Goal: Obtain resource: Download file/media

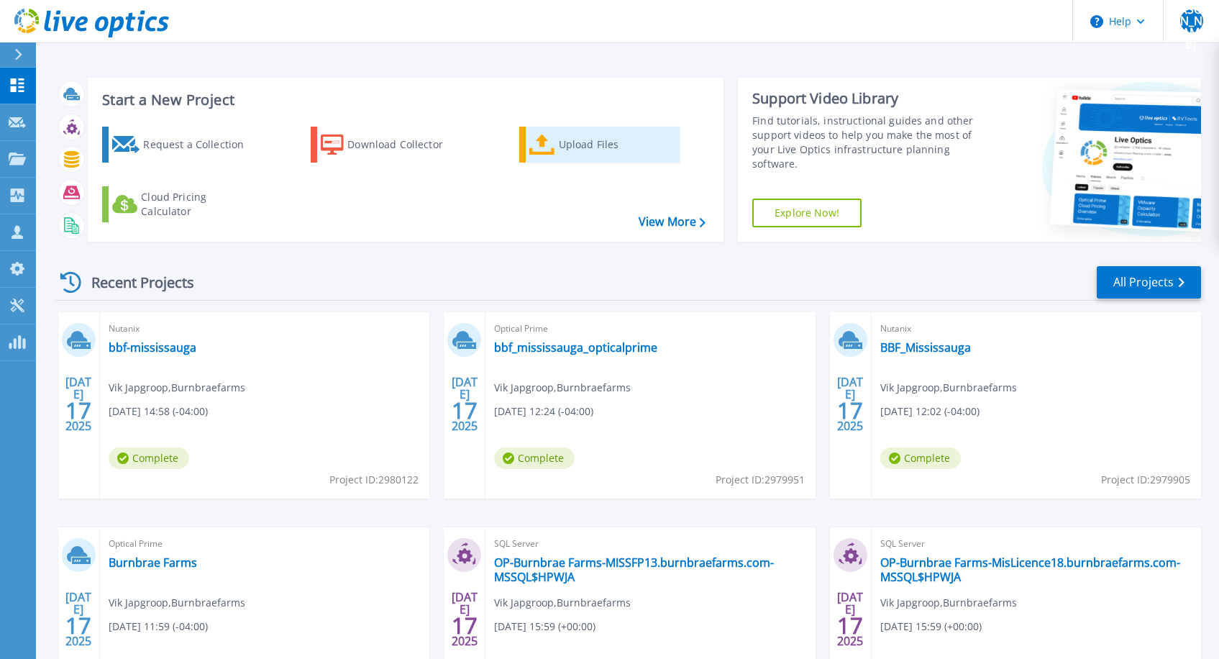
click at [595, 150] on div "Upload Files" at bounding box center [616, 144] width 115 height 29
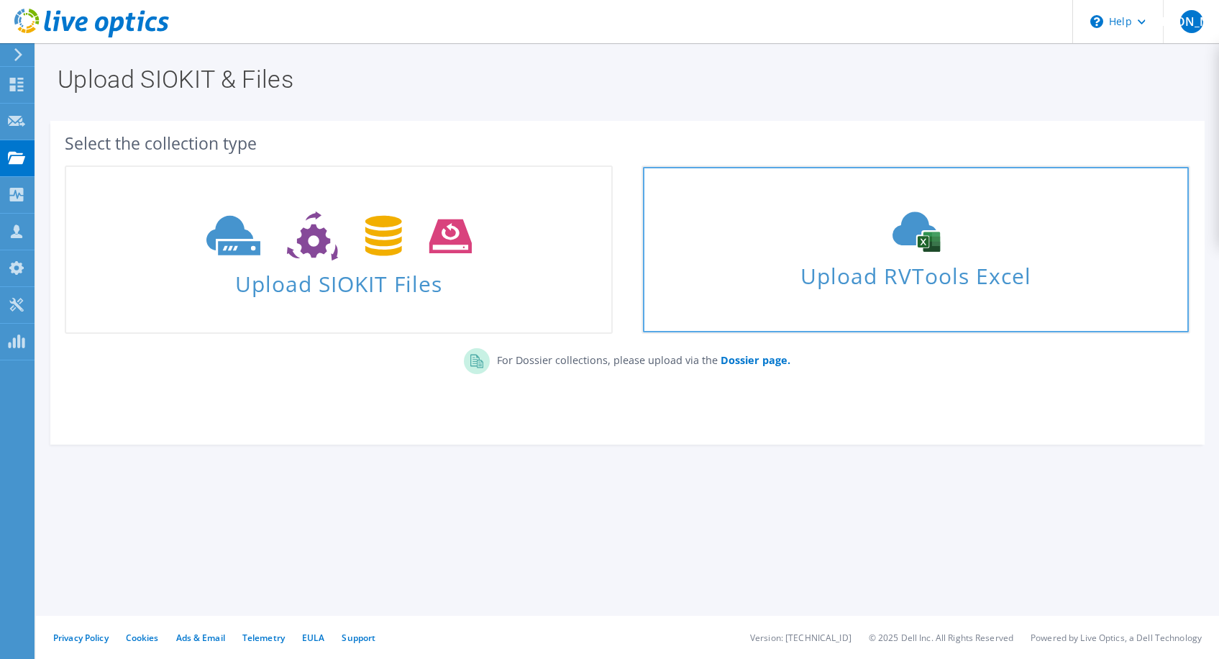
click at [895, 249] on icon at bounding box center [916, 231] width 216 height 40
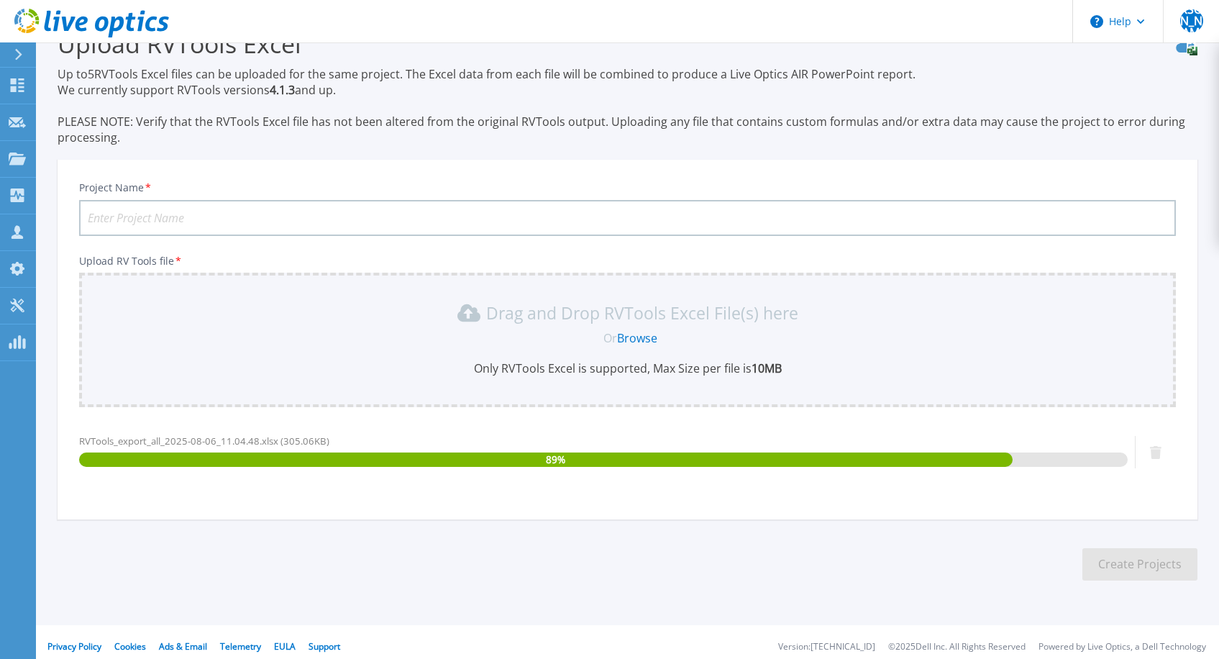
scroll to position [45, 0]
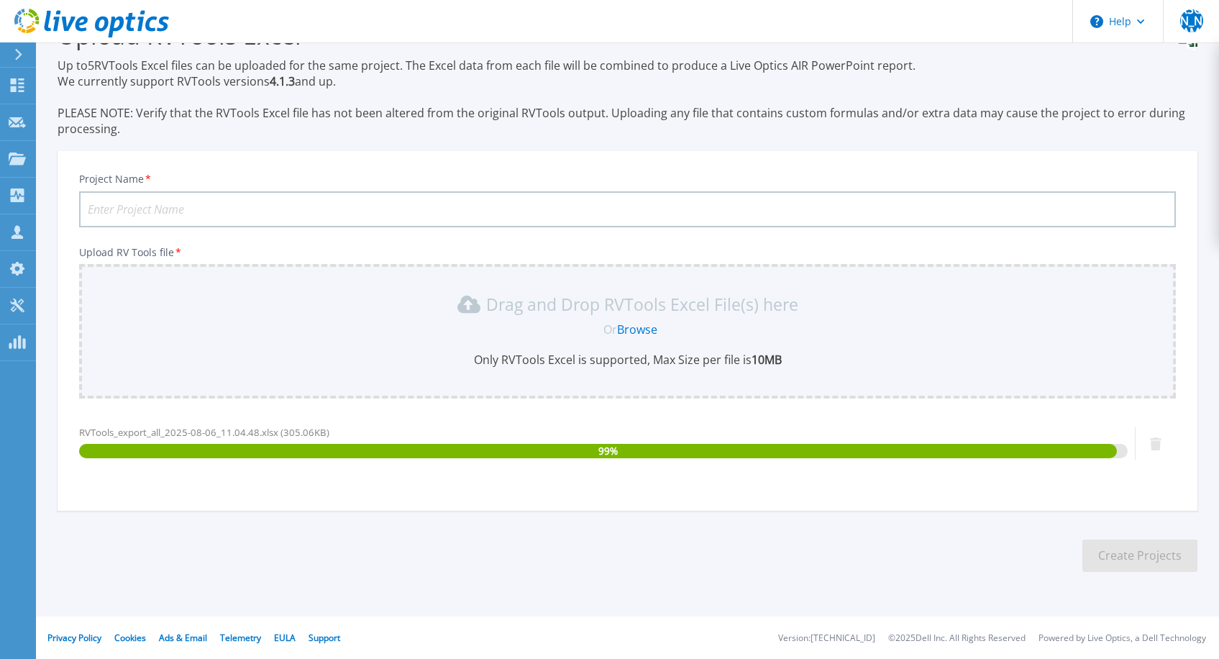
click at [180, 210] on input "Project Name *" at bounding box center [627, 209] width 1096 height 36
click at [0, 204] on div "Help JA Partner Team Member Jorge Alvarado Jorge.Alvarado@rci.rogers.com rci.ro…" at bounding box center [609, 307] width 1219 height 705
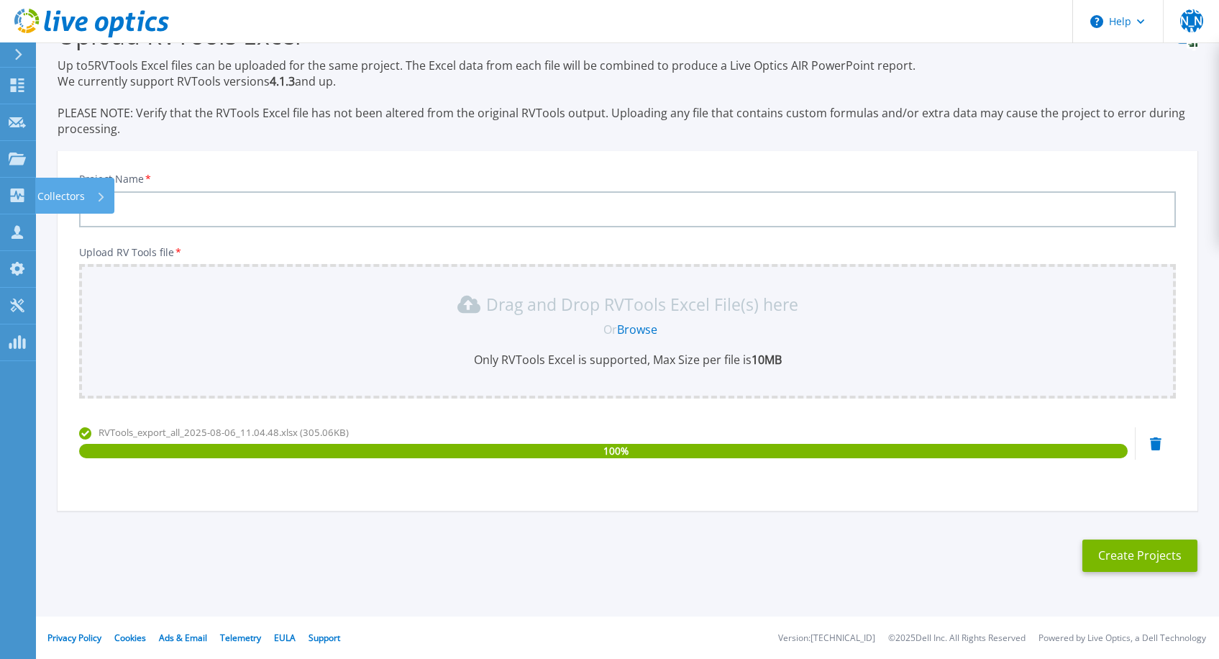
paste input "RCO infrastructure manager"
type input "ERCO infrastructure manager"
click at [1113, 557] on button "Create Projects" at bounding box center [1139, 555] width 115 height 32
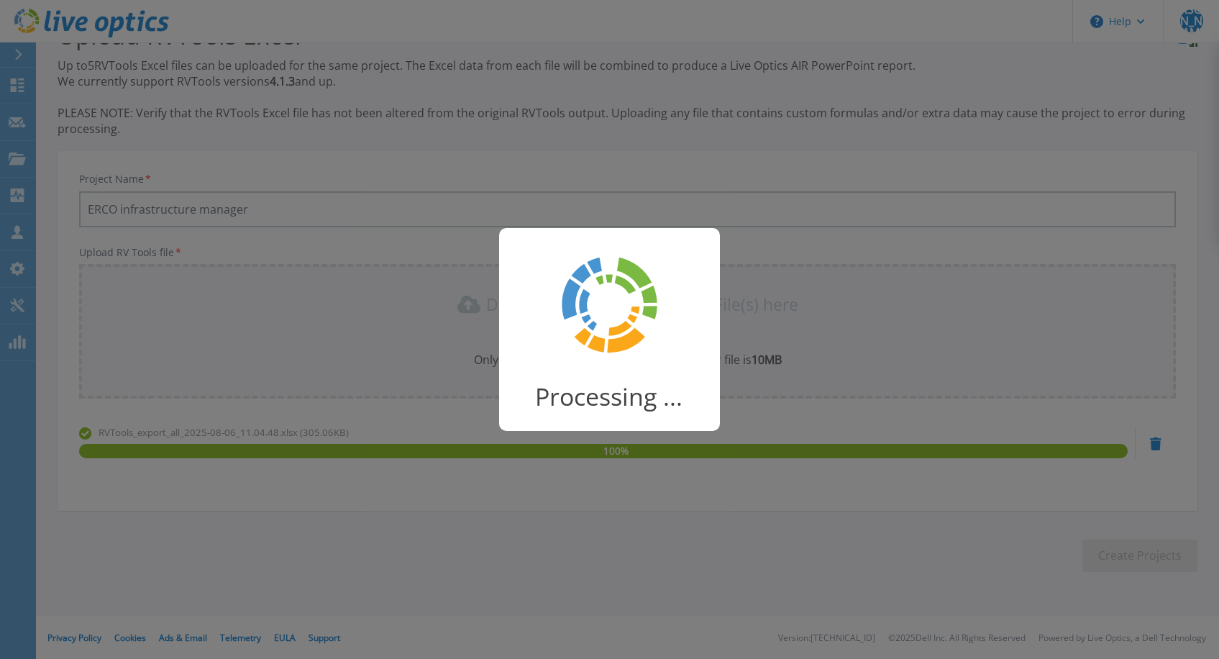
scroll to position [24, 0]
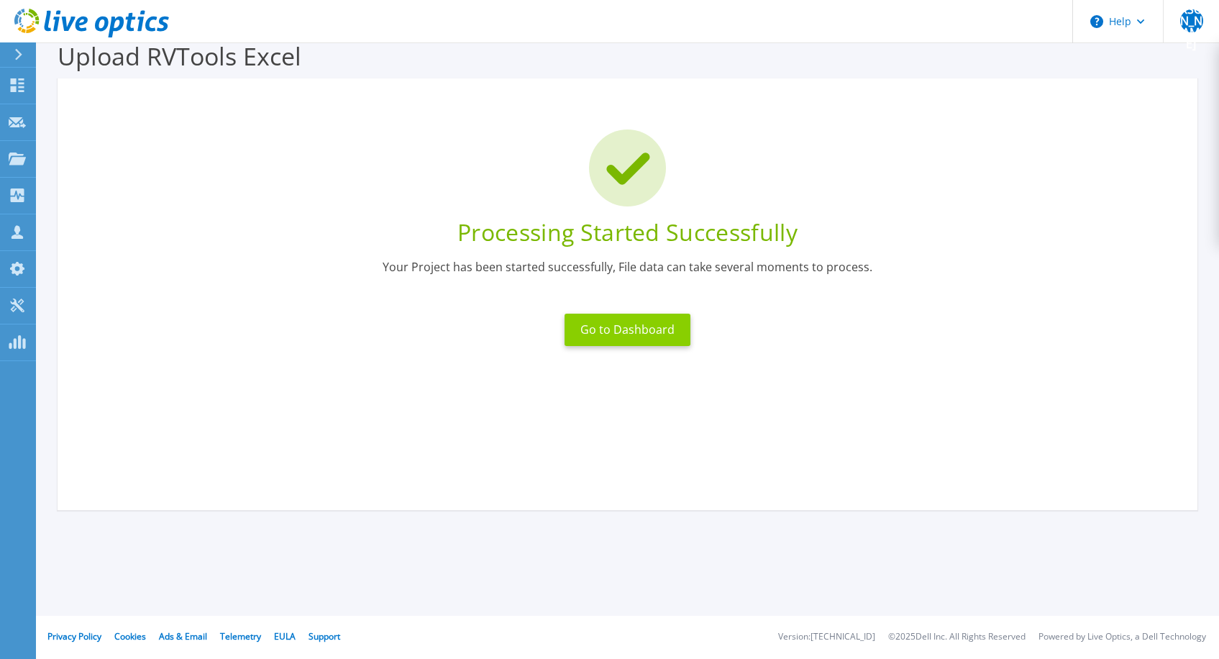
click at [633, 324] on button "Go to Dashboard" at bounding box center [627, 329] width 126 height 32
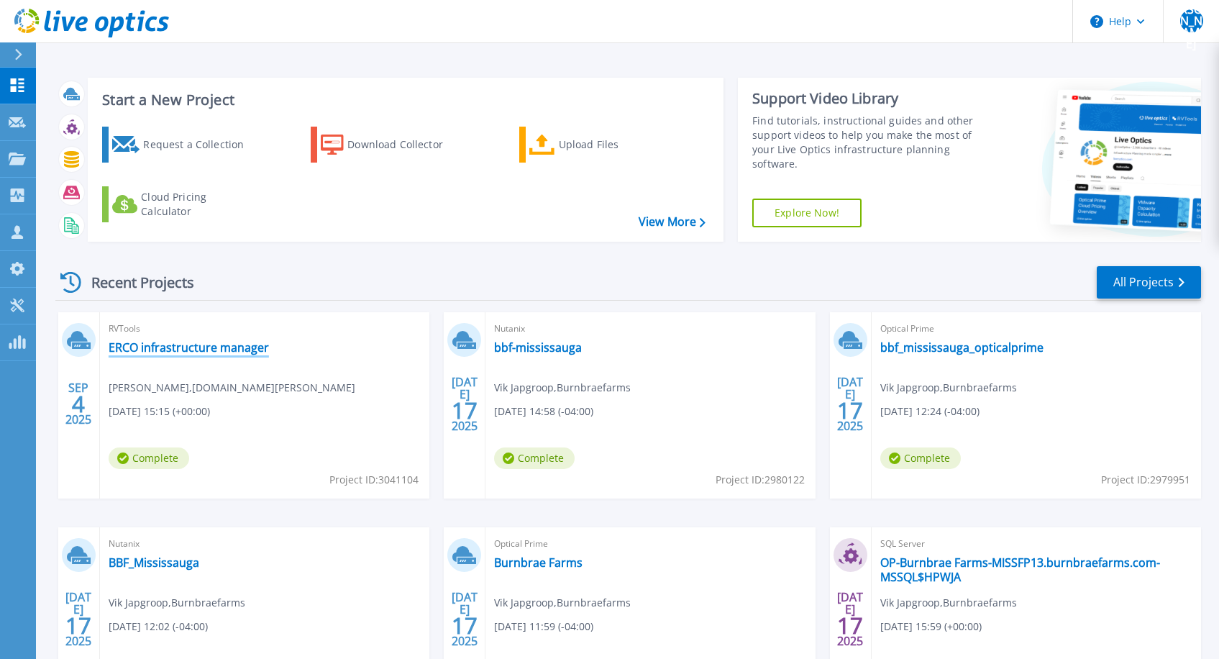
click at [206, 351] on link "ERCO infrastructure manager" at bounding box center [189, 347] width 160 height 14
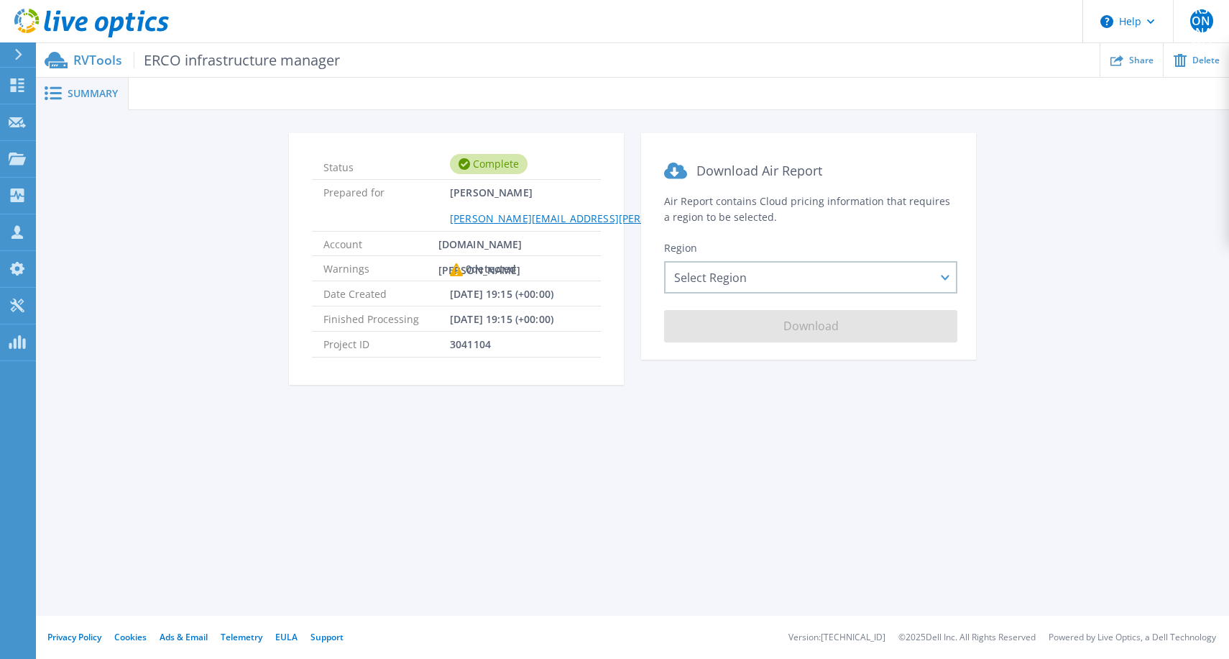
click at [292, 54] on span "ERCO infrastructure manager" at bounding box center [237, 60] width 206 height 17
click at [196, 247] on div "Status Complete Prepared for Jorge Alvarado Jorge.Alvarado@rci.rogers.com Accou…" at bounding box center [633, 267] width 1150 height 269
click at [774, 265] on div "Select Region Asia Pacific (Hong Kong) Asia Pacific (Mumbai) Asia Pacific (Seou…" at bounding box center [810, 277] width 293 height 32
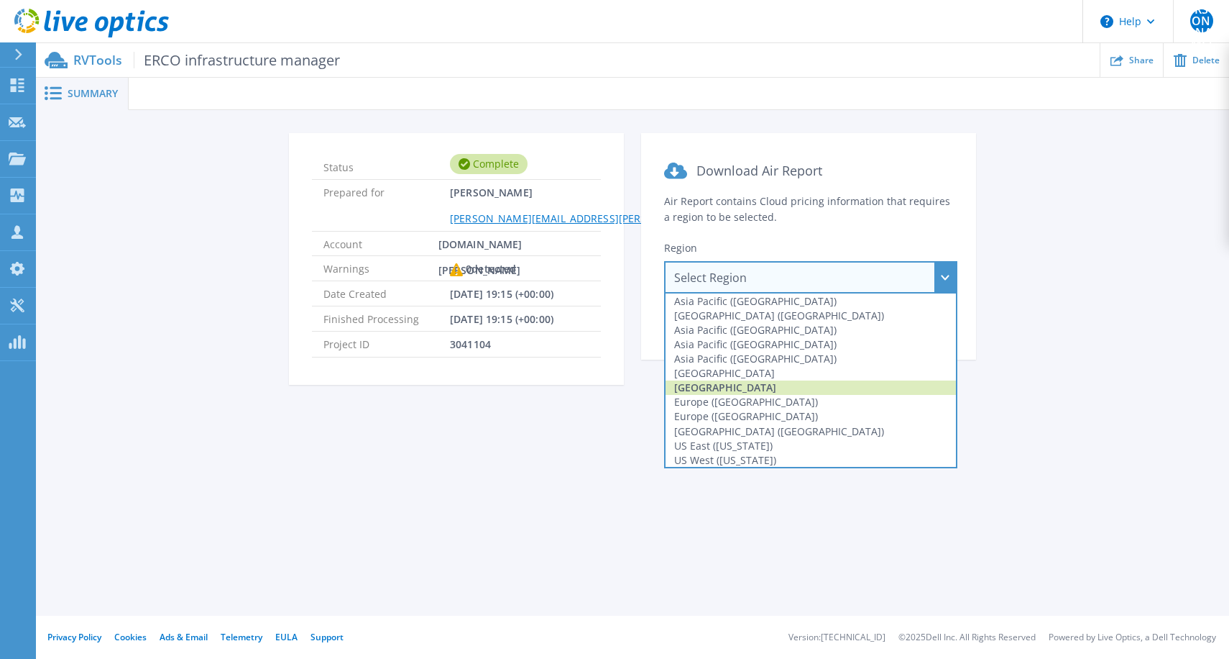
click at [766, 385] on div "[GEOGRAPHIC_DATA]" at bounding box center [811, 387] width 290 height 14
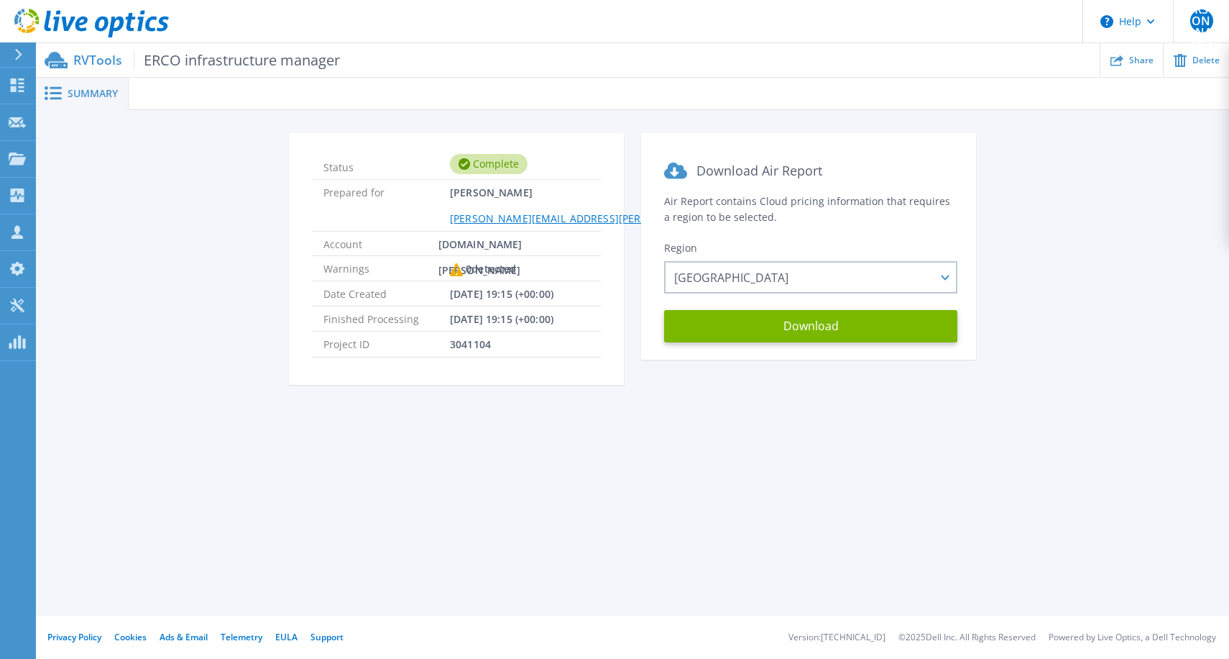
click at [746, 393] on div "Download Air Report Air Report contains Cloud pricing information that requires…" at bounding box center [808, 267] width 335 height 269
click at [92, 60] on p "RVTools ERCO infrastructure manager" at bounding box center [206, 60] width 267 height 17
click at [865, 325] on button "Download" at bounding box center [810, 326] width 293 height 32
